Goal: Task Accomplishment & Management: Manage account settings

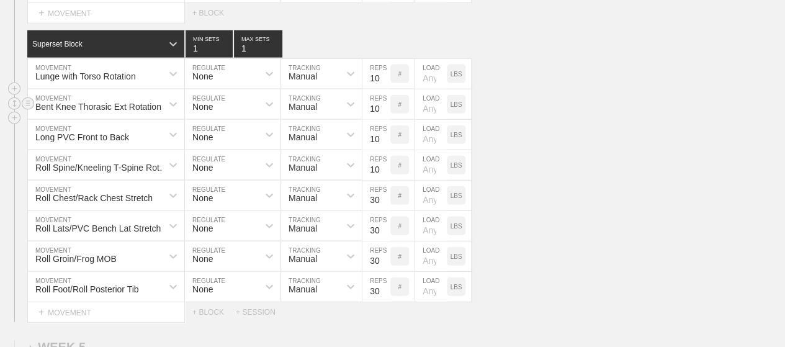
click at [535, 105] on div "Bent Knee Thorasic Ext Rotation MOVEMENT None REGULATE Manual TRACKING 10 REPS …" at bounding box center [392, 104] width 785 height 30
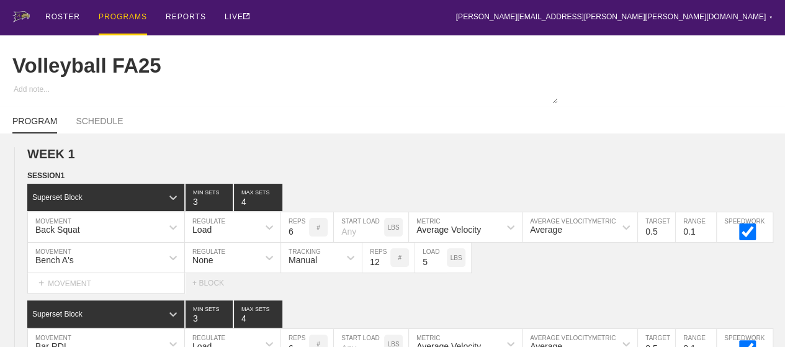
click at [127, 4] on div "PROGRAMS" at bounding box center [123, 17] width 48 height 35
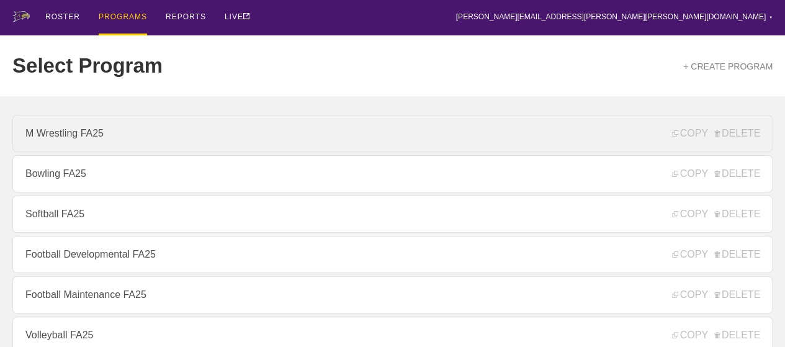
click at [175, 137] on link "M Wrestling FA25" at bounding box center [392, 133] width 760 height 37
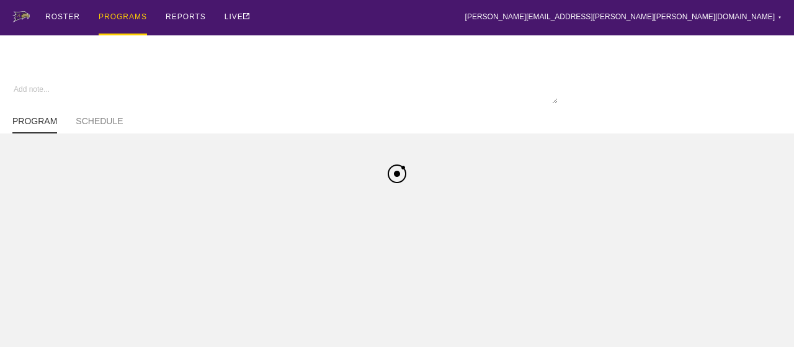
type textarea "x"
type input "M Wrestling FA25"
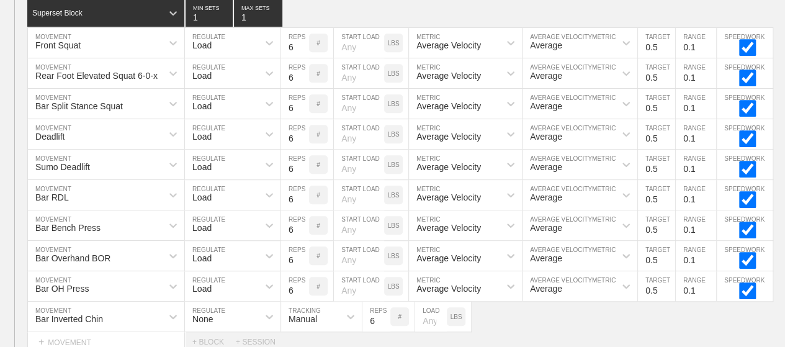
scroll to position [273, 0]
